Goal: Obtain resource: Download file/media

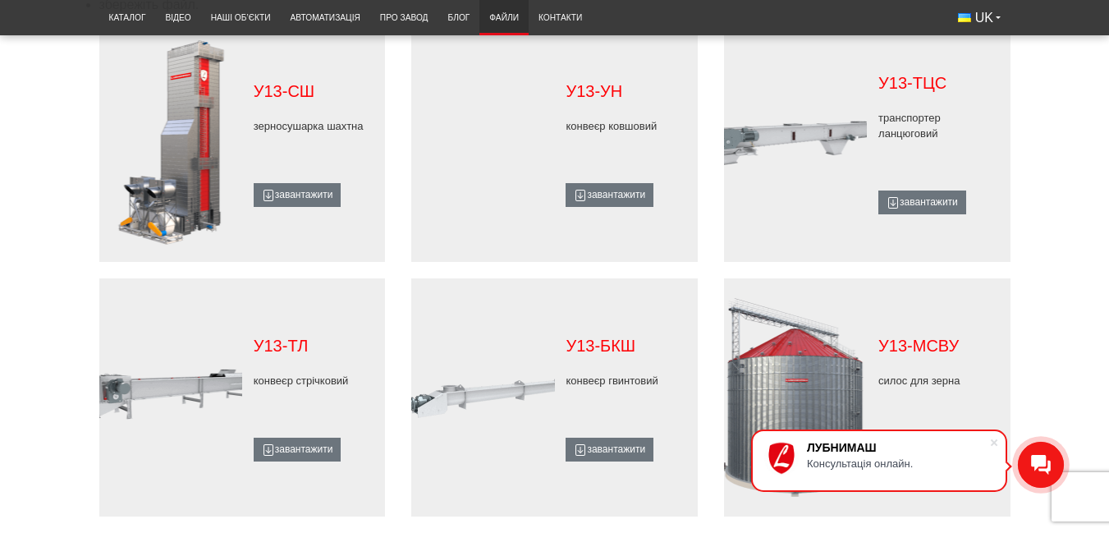
scroll to position [952, 0]
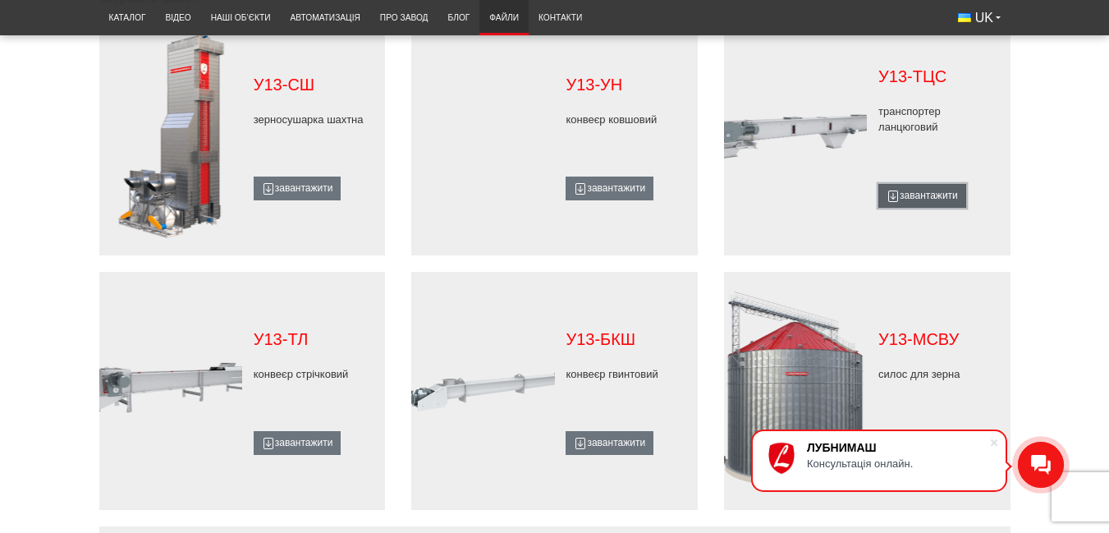
click at [912, 191] on link "завантажити" at bounding box center [922, 196] width 88 height 24
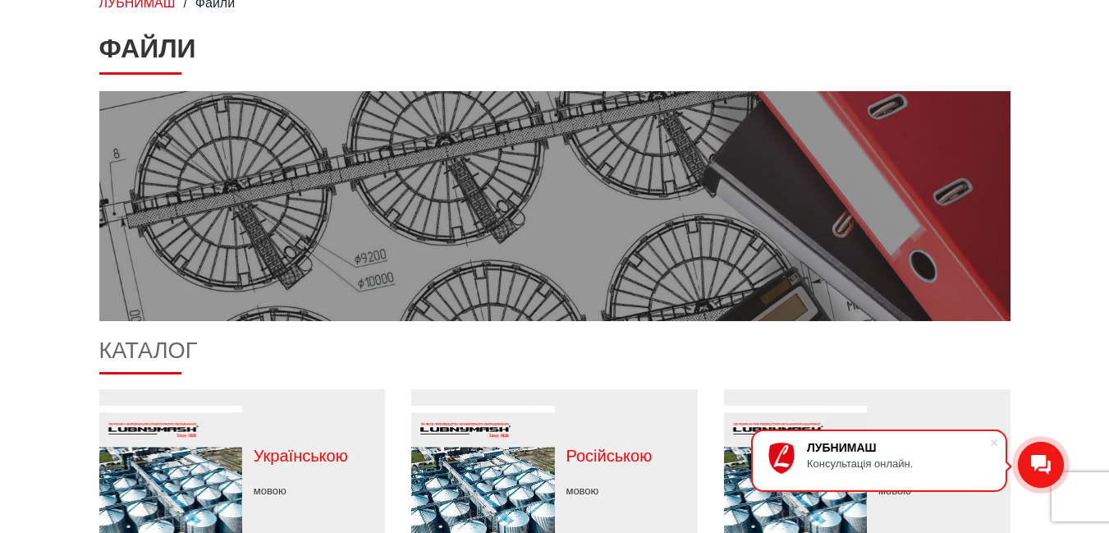
scroll to position [0, 0]
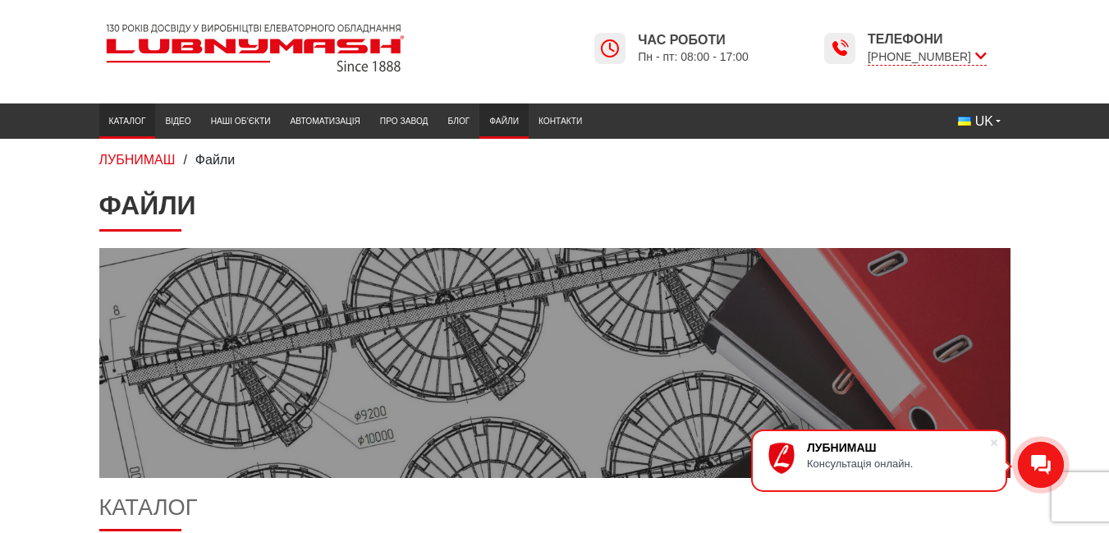
click at [129, 121] on link "Каталог" at bounding box center [127, 120] width 57 height 27
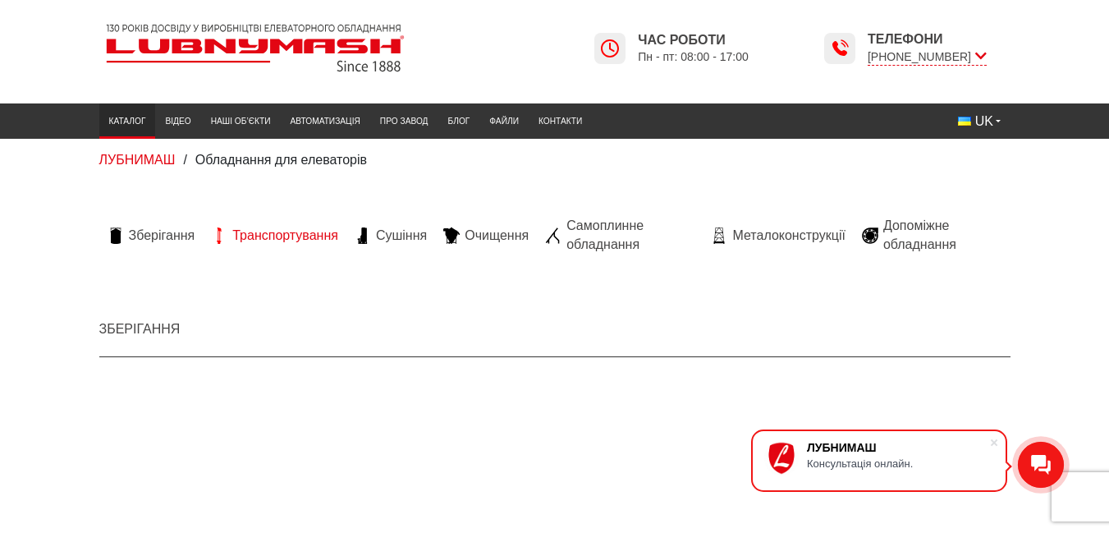
click at [286, 232] on span "Транспортування" at bounding box center [285, 235] width 106 height 18
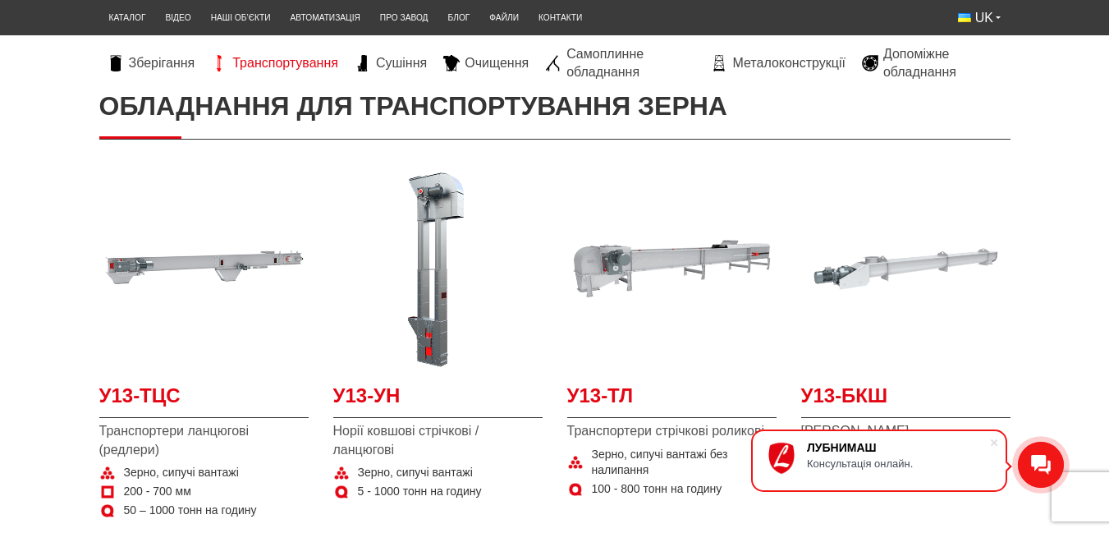
scroll to position [328, 0]
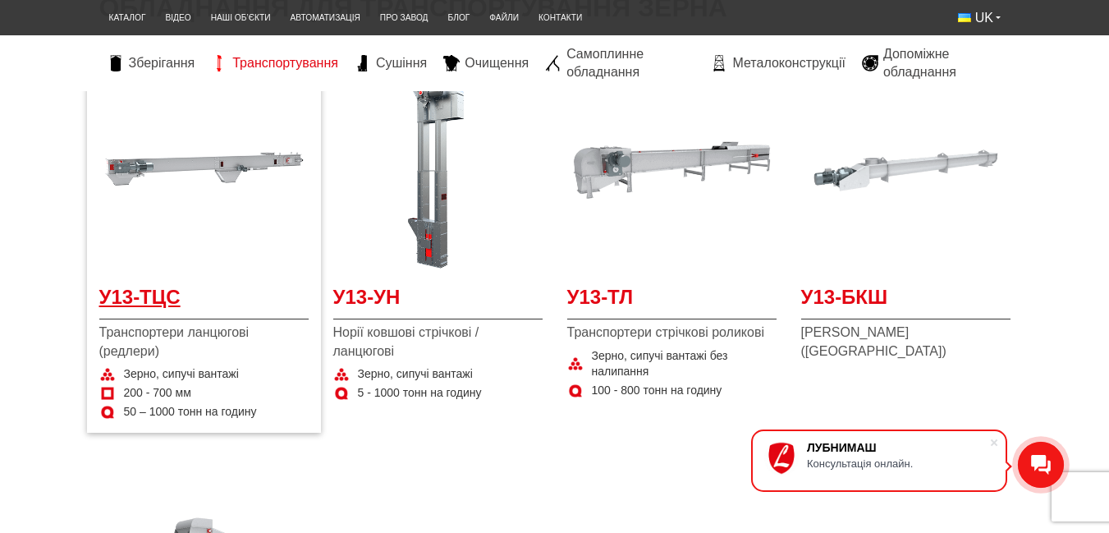
click at [149, 295] on span "У13-ТЦС" at bounding box center [203, 301] width 209 height 37
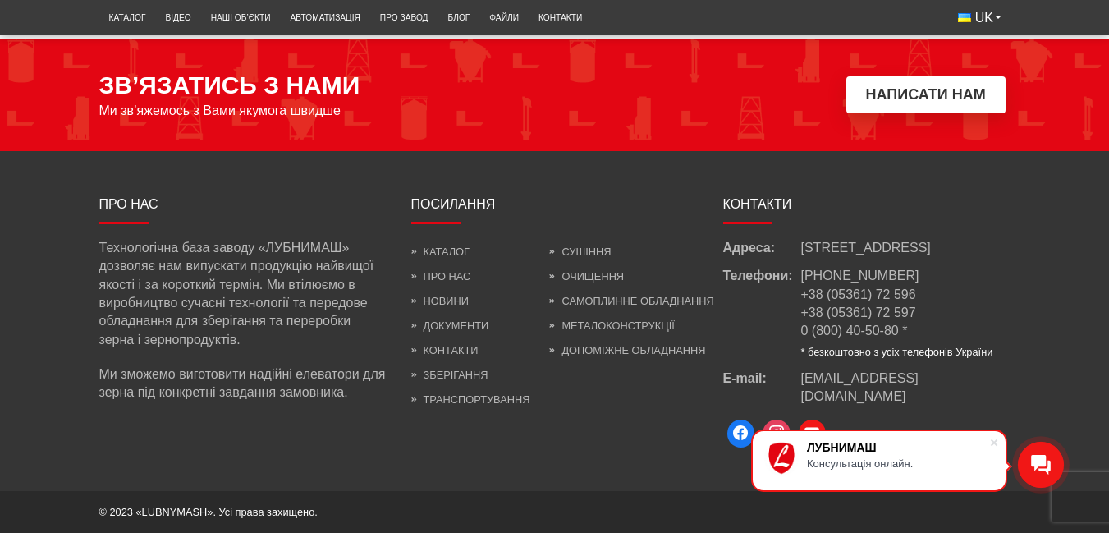
scroll to position [2711, 0]
